Goal: Transaction & Acquisition: Purchase product/service

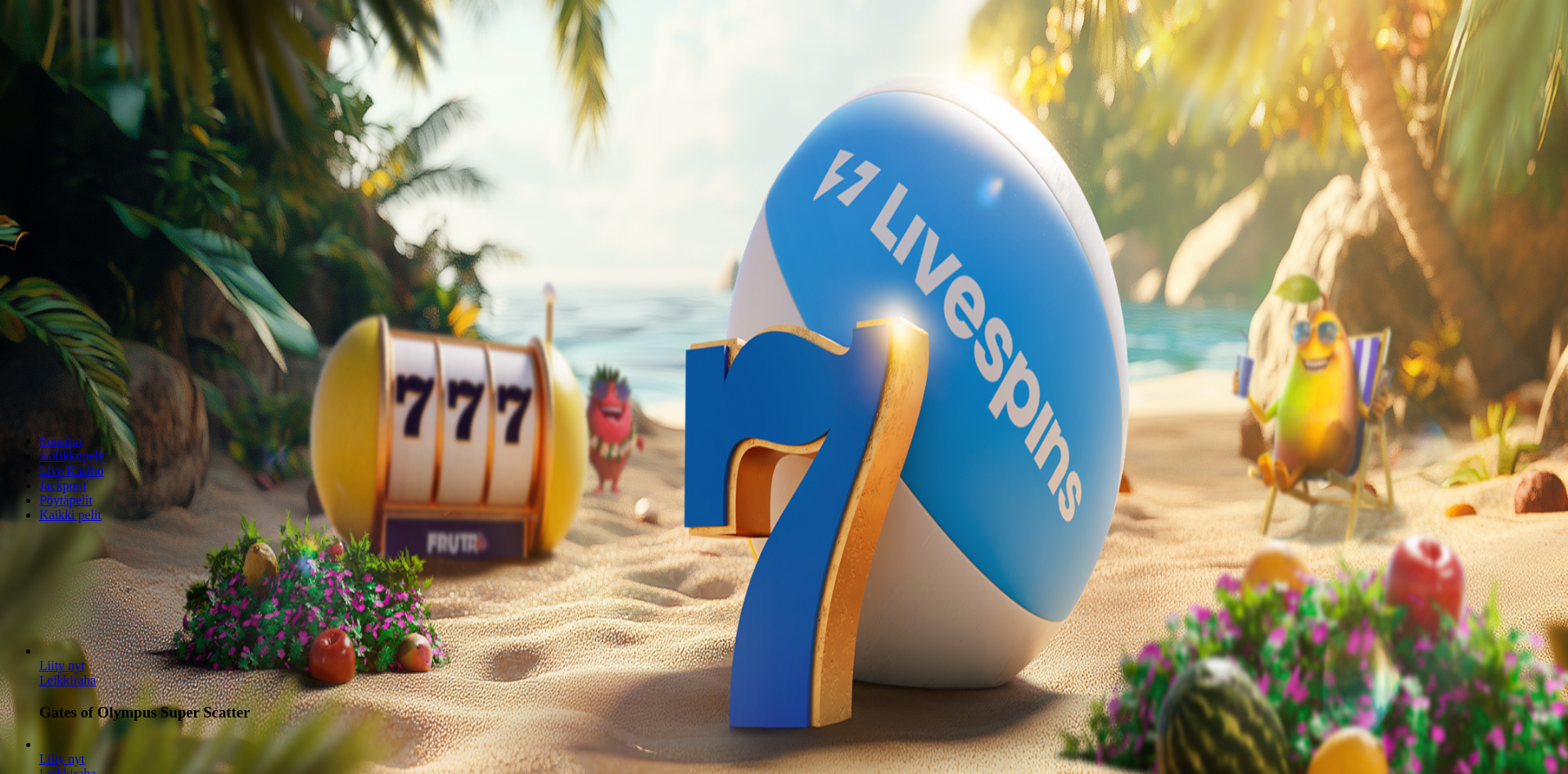
click at [13, 385] on span "minus icon" at bounding box center [13, 385] width 0 height 0
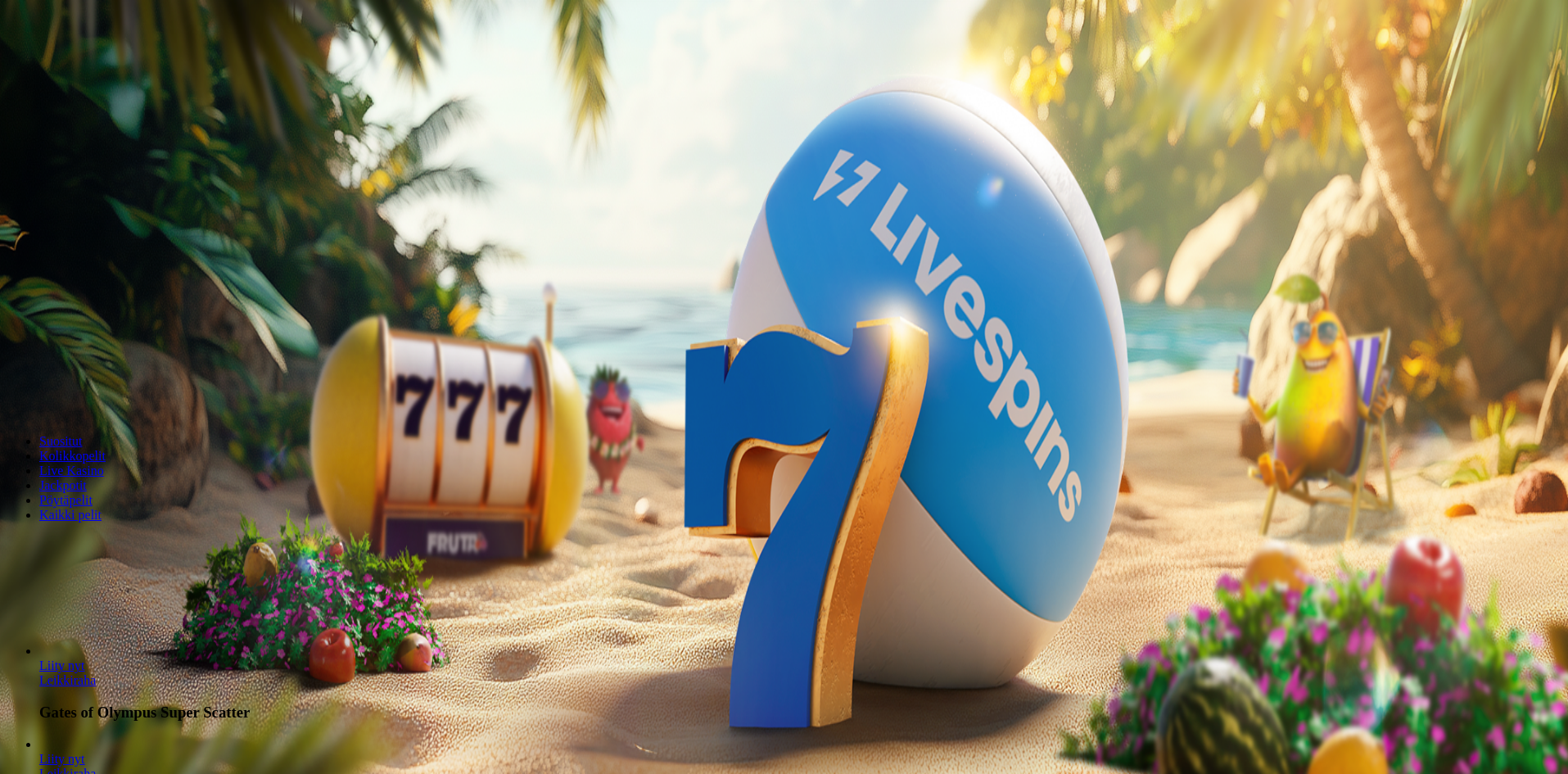
click at [13, 385] on span "minus icon" at bounding box center [13, 385] width 0 height 0
type input "**"
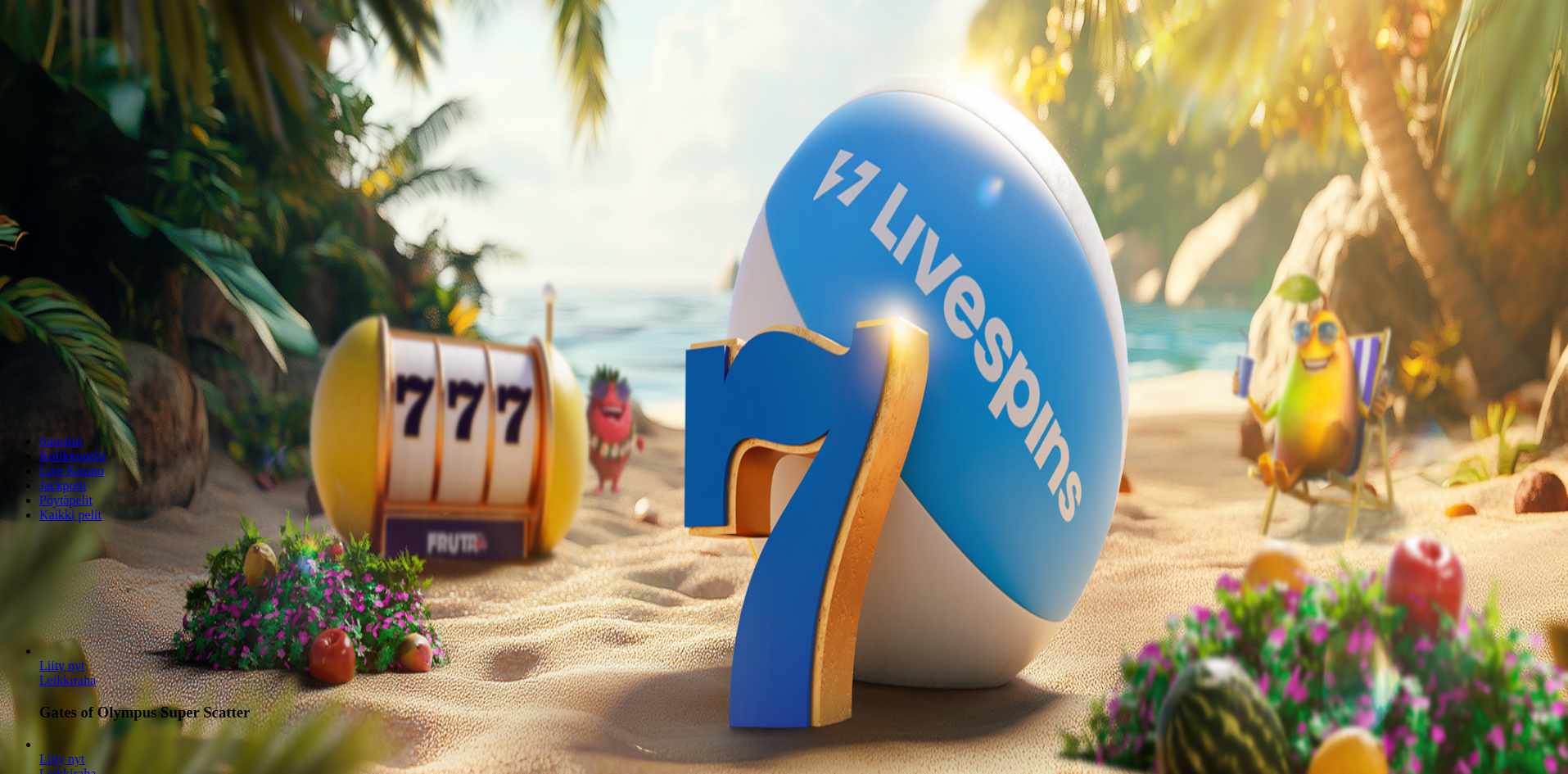
click at [95, 124] on span "Tarjoukset" at bounding box center [67, 117] width 55 height 14
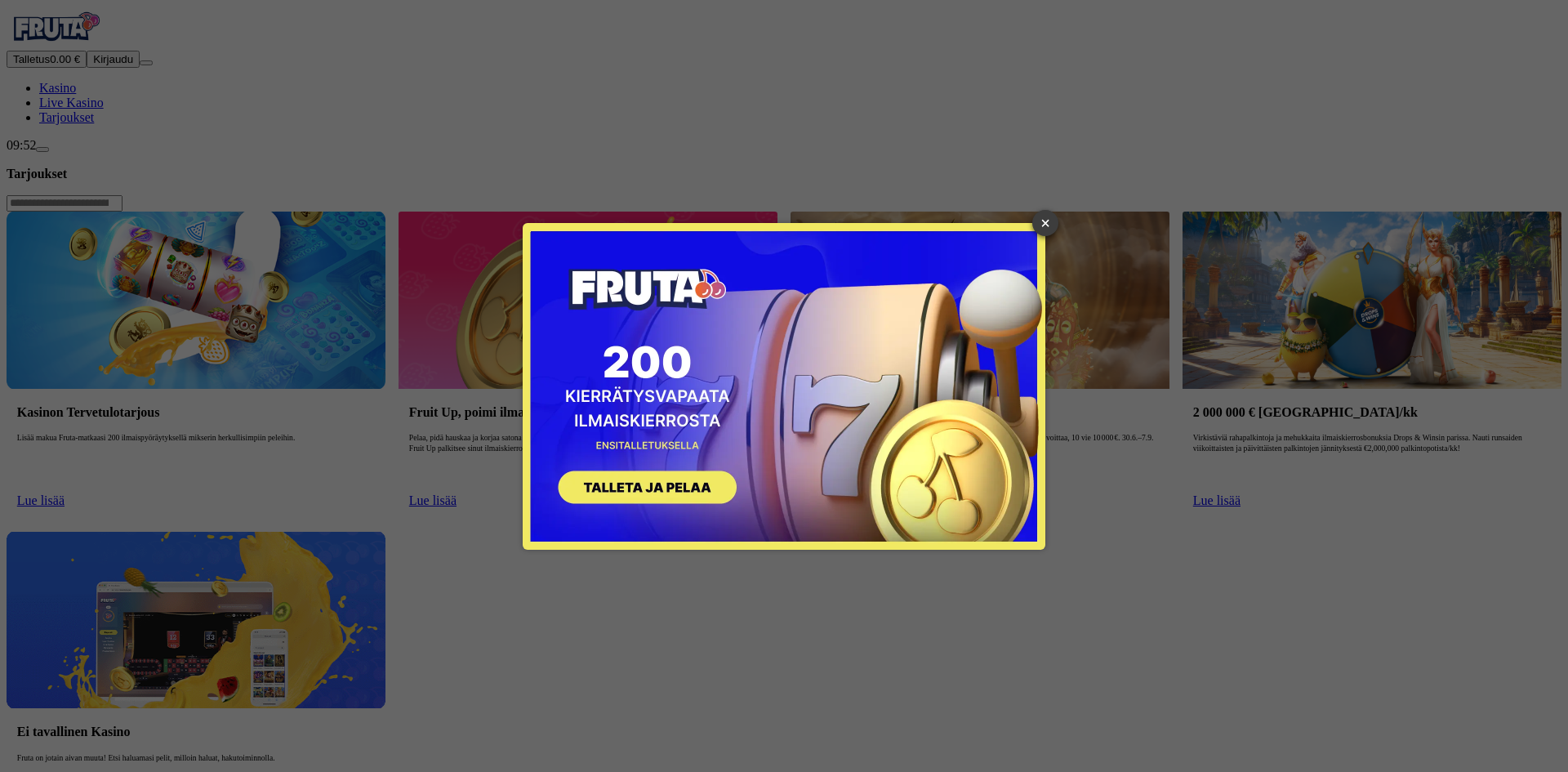
click at [1050, 221] on link "×" at bounding box center [1046, 223] width 26 height 26
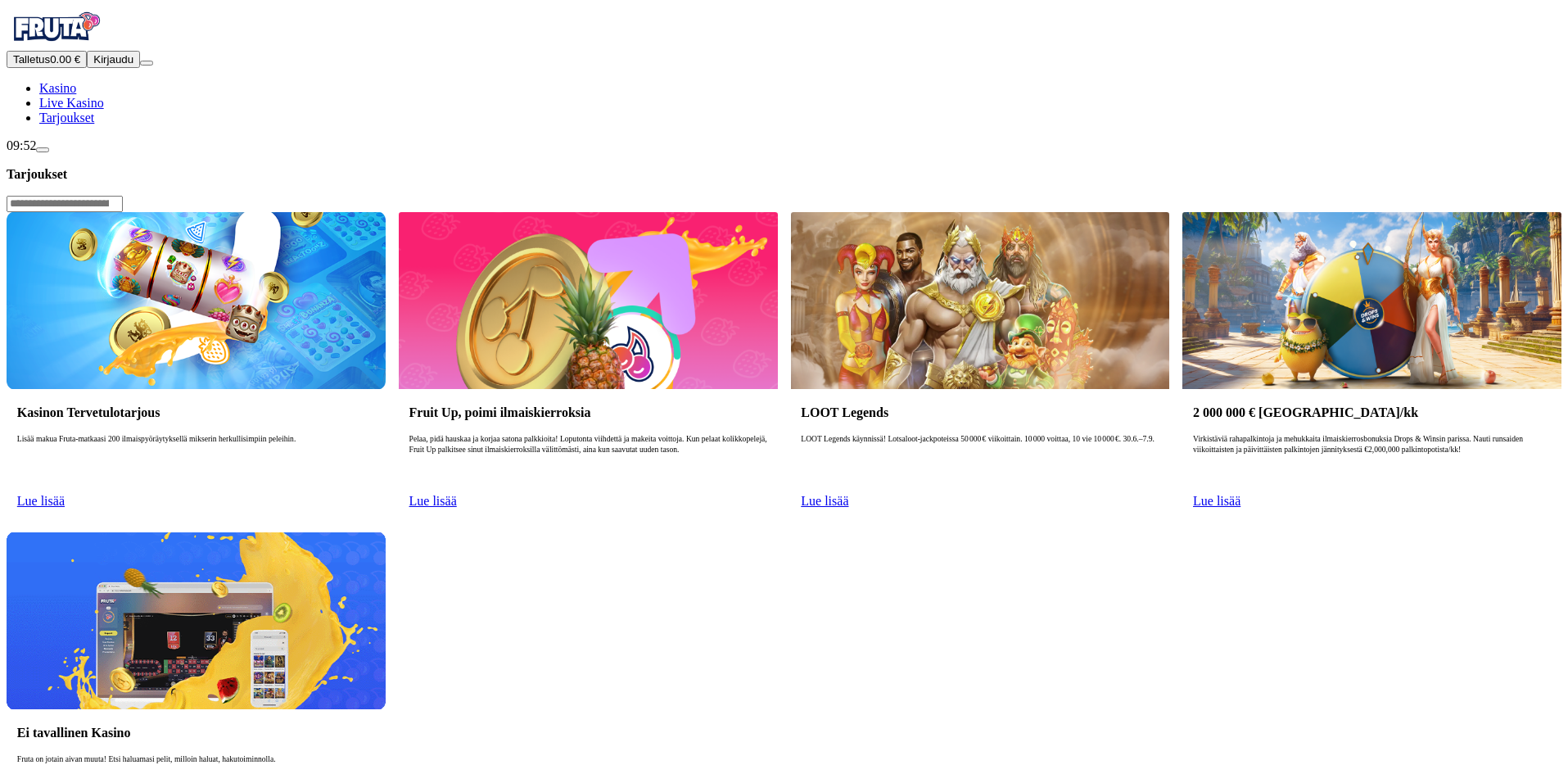
click at [94, 66] on span "Kirjaudu" at bounding box center [114, 60] width 40 height 12
